Goal: Information Seeking & Learning: Learn about a topic

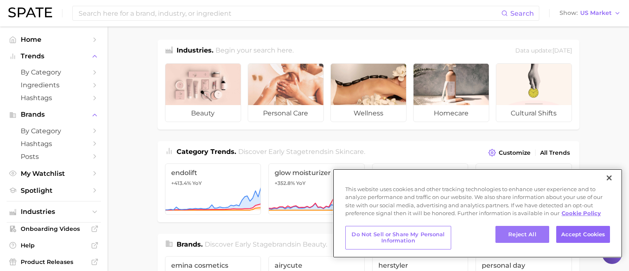
click at [530, 227] on button "Reject All" at bounding box center [522, 234] width 54 height 17
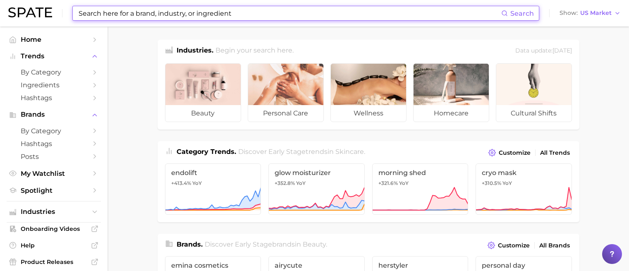
click at [269, 18] on input at bounding box center [289, 13] width 423 height 14
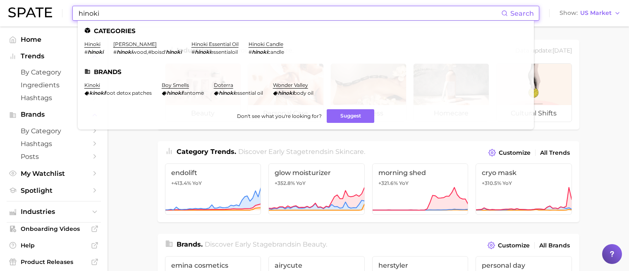
type input "hinoki"
click at [98, 47] on li "hinoki # hinoki" at bounding box center [93, 48] width 19 height 14
click at [94, 45] on link "hinoki" at bounding box center [92, 44] width 16 height 6
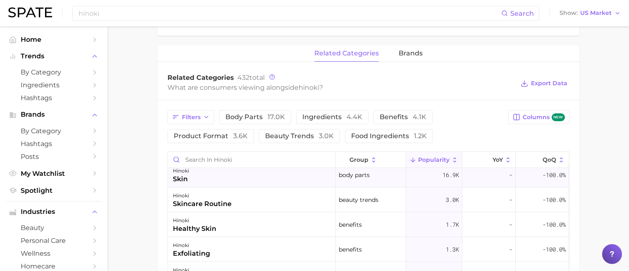
scroll to position [7, 0]
click at [413, 113] on span "4.1k" at bounding box center [420, 117] width 14 height 8
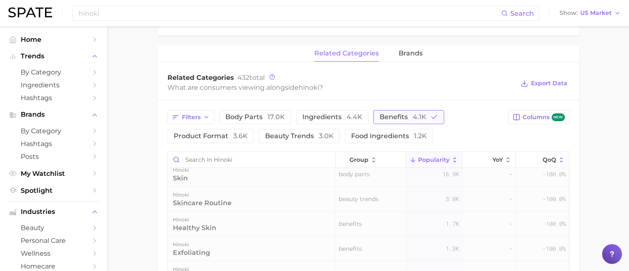
scroll to position [0, 0]
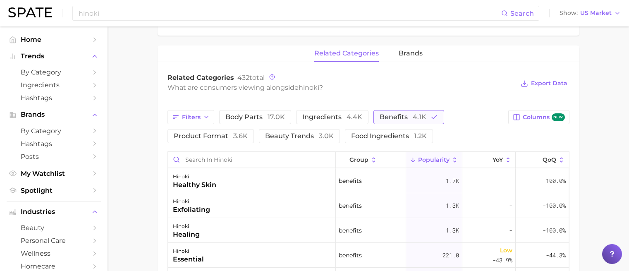
click at [404, 110] on button "benefits 4.1k" at bounding box center [408, 117] width 71 height 14
click at [402, 110] on button "benefits 4.1k" at bounding box center [402, 117] width 59 height 14
click at [402, 110] on button "benefits 4.1k" at bounding box center [408, 117] width 71 height 14
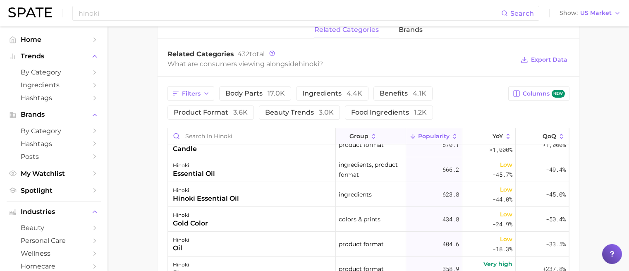
scroll to position [263, 0]
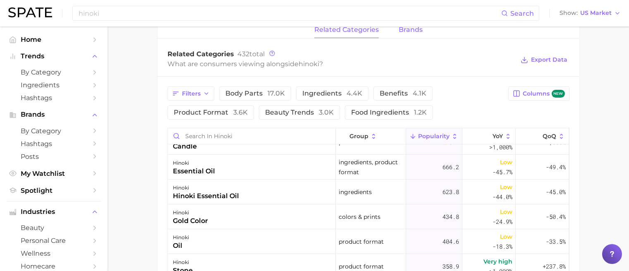
drag, startPoint x: 627, startPoint y: 140, endPoint x: 406, endPoint y: 29, distance: 247.0
click at [406, 29] on button "brands" at bounding box center [411, 30] width 24 height 16
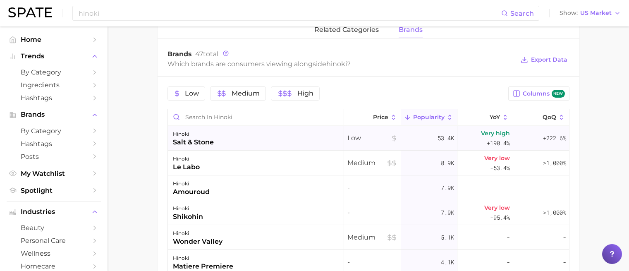
click at [368, 140] on div "Low" at bounding box center [372, 138] width 57 height 25
